Goal: Task Accomplishment & Management: Use online tool/utility

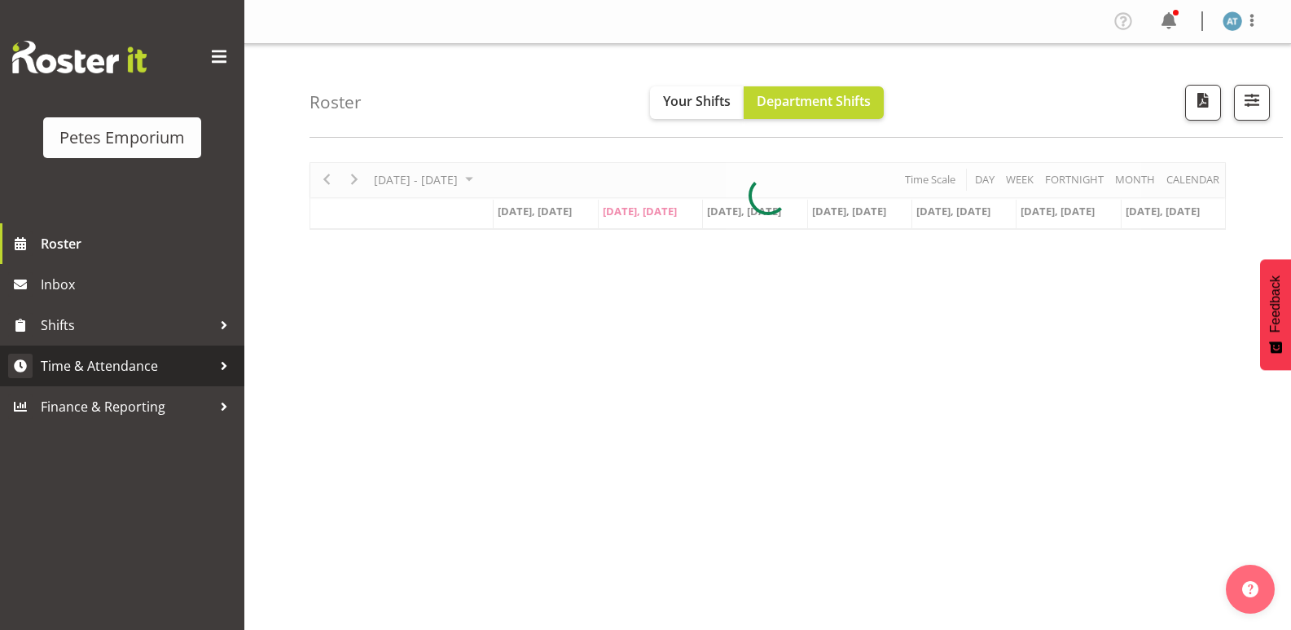
click at [168, 353] on link "Time & Attendance" at bounding box center [122, 365] width 244 height 41
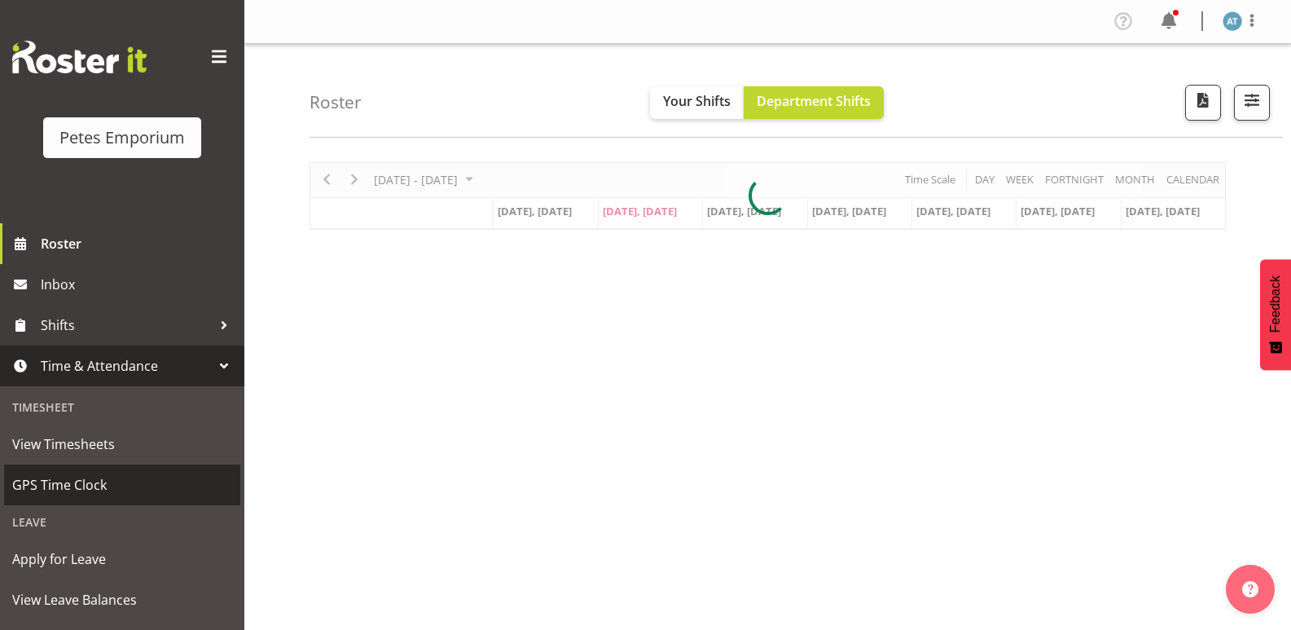
click at [121, 493] on span "GPS Time Clock" at bounding box center [122, 485] width 220 height 24
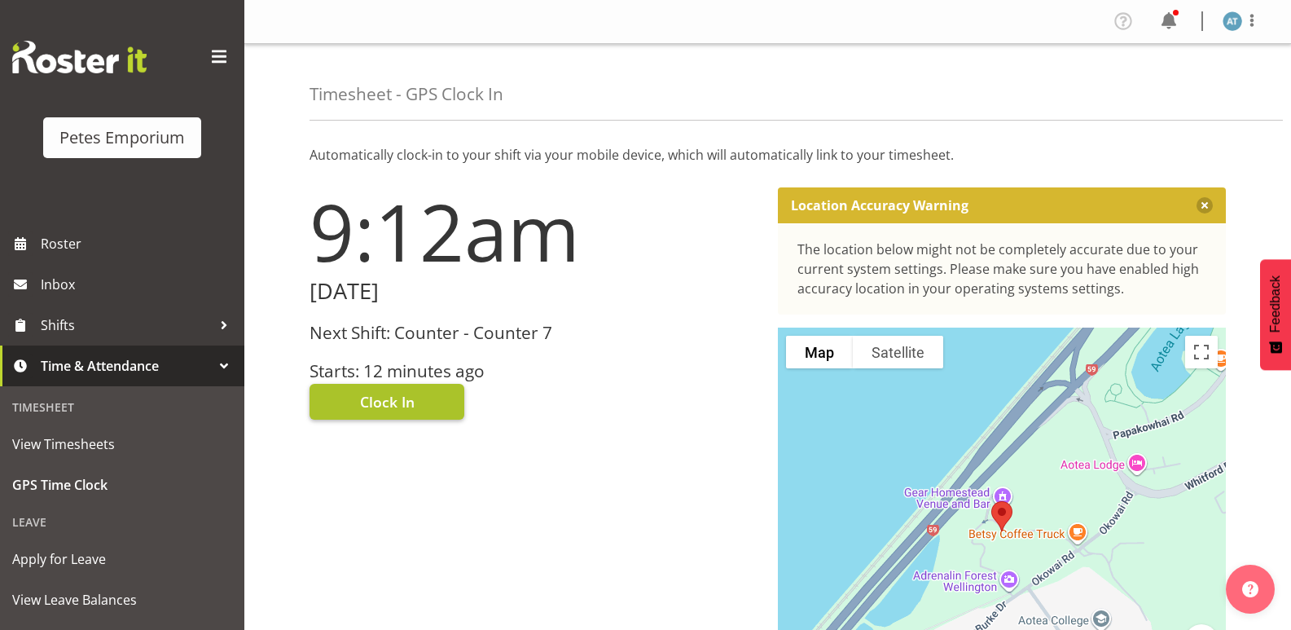
click at [413, 401] on span "Clock In" at bounding box center [387, 401] width 55 height 21
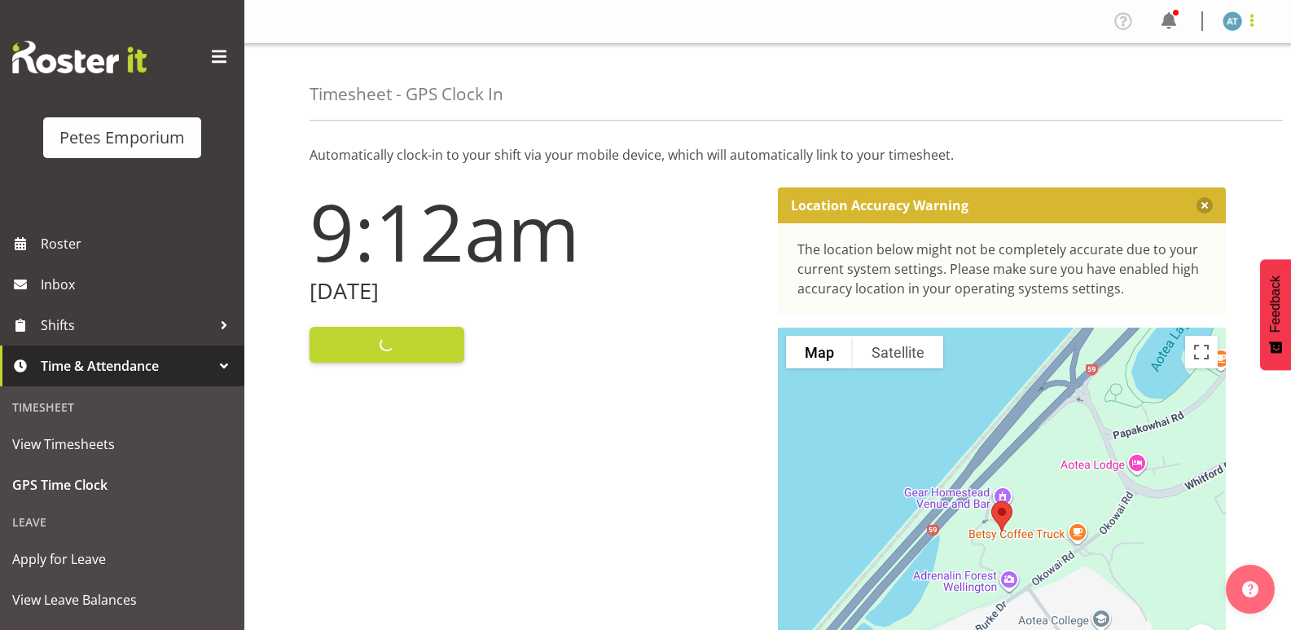
click at [1258, 25] on span at bounding box center [1253, 21] width 20 height 20
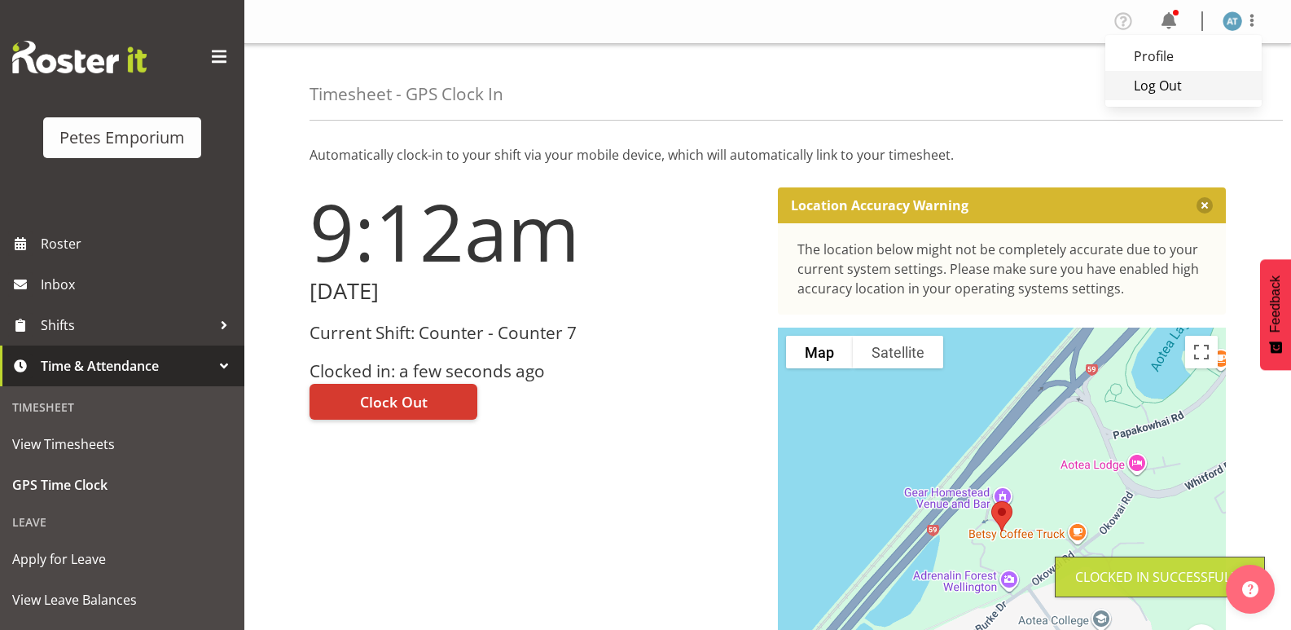
click at [1200, 97] on link "Log Out" at bounding box center [1184, 85] width 156 height 29
